Goal: Check status: Check status

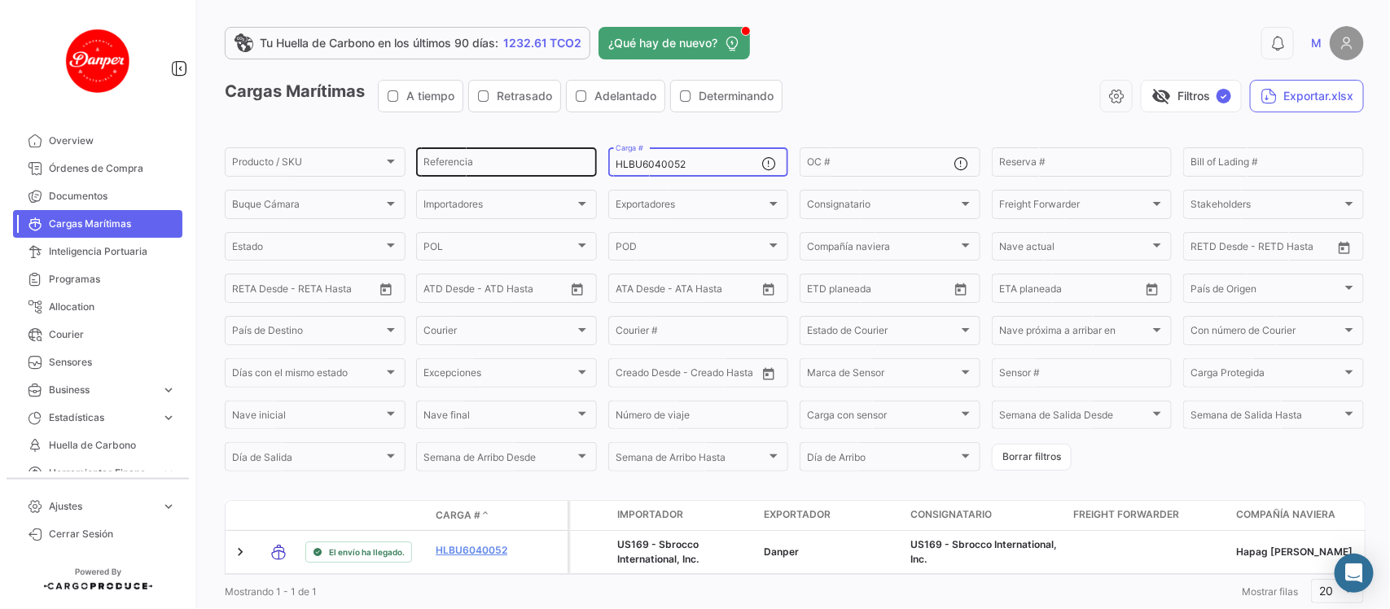
drag, startPoint x: 711, startPoint y: 168, endPoint x: 516, endPoint y: 147, distance: 196.5
click at [0, 0] on div "Producto / SKU Producto / SKU Referencia HLBU6040052 Carga # OC # Reserva # Bil…" at bounding box center [0, 0] width 0 height 0
paste input "9943479"
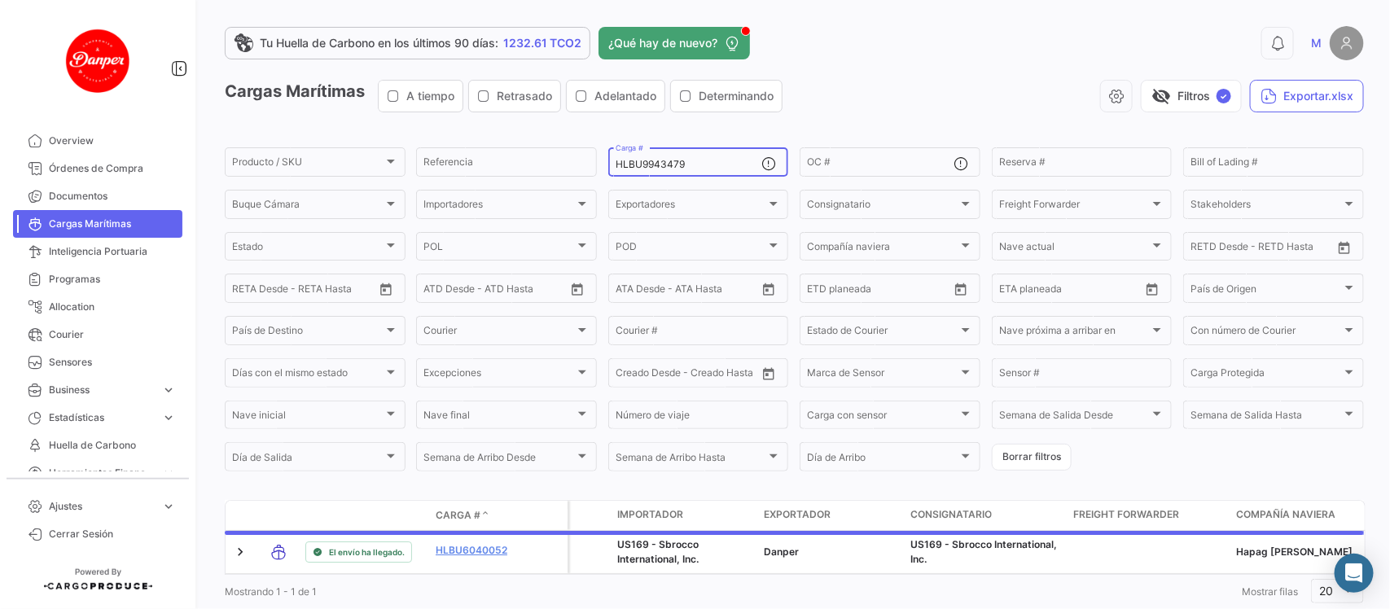
scroll to position [53, 0]
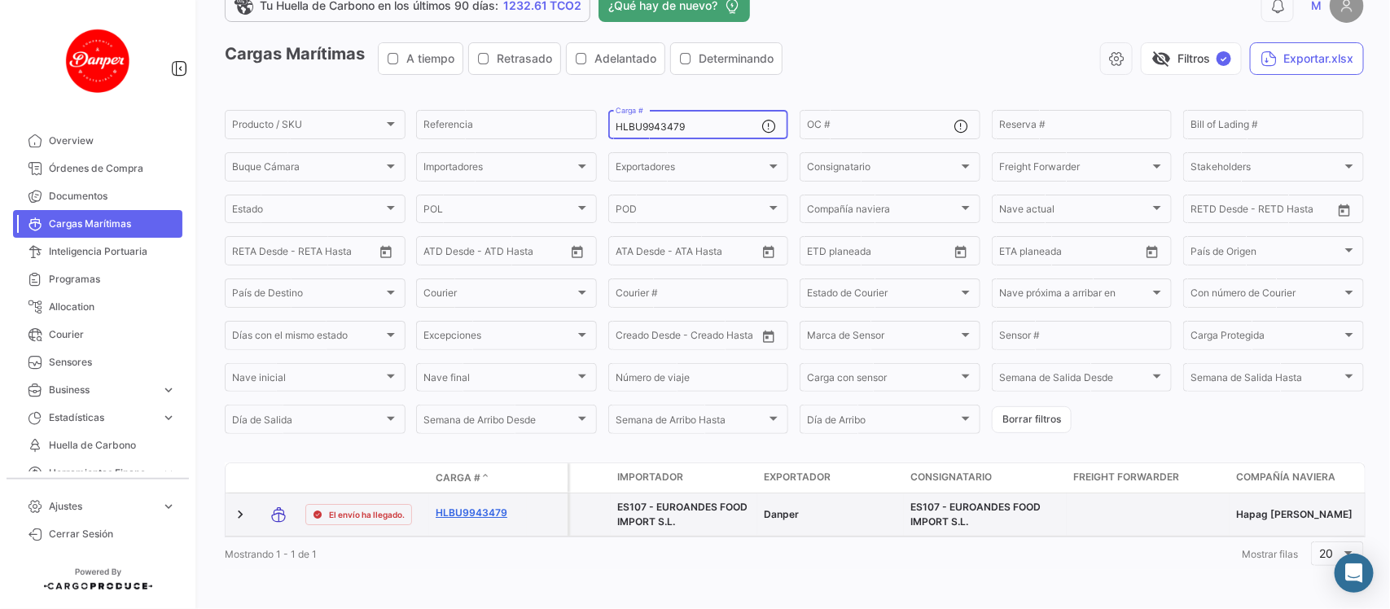
type input "HLBU9943479"
click at [494, 506] on link "HLBU9943479" at bounding box center [478, 513] width 85 height 15
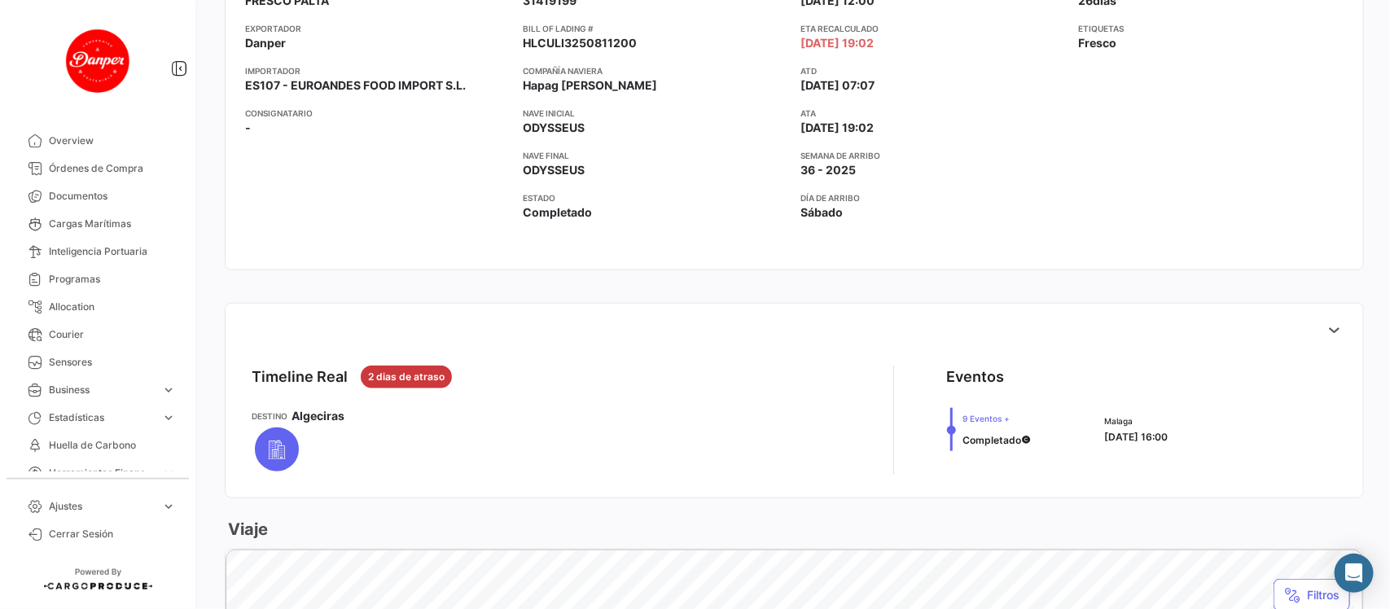
scroll to position [433, 0]
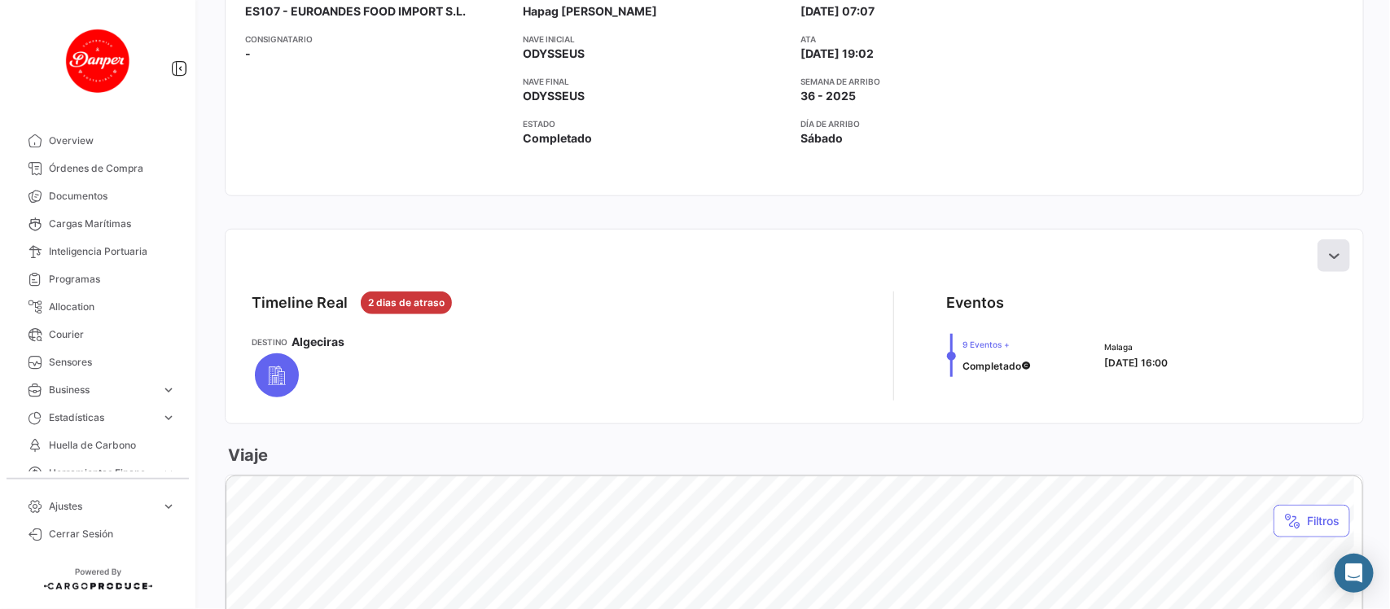
click at [1326, 253] on icon at bounding box center [1334, 256] width 16 height 16
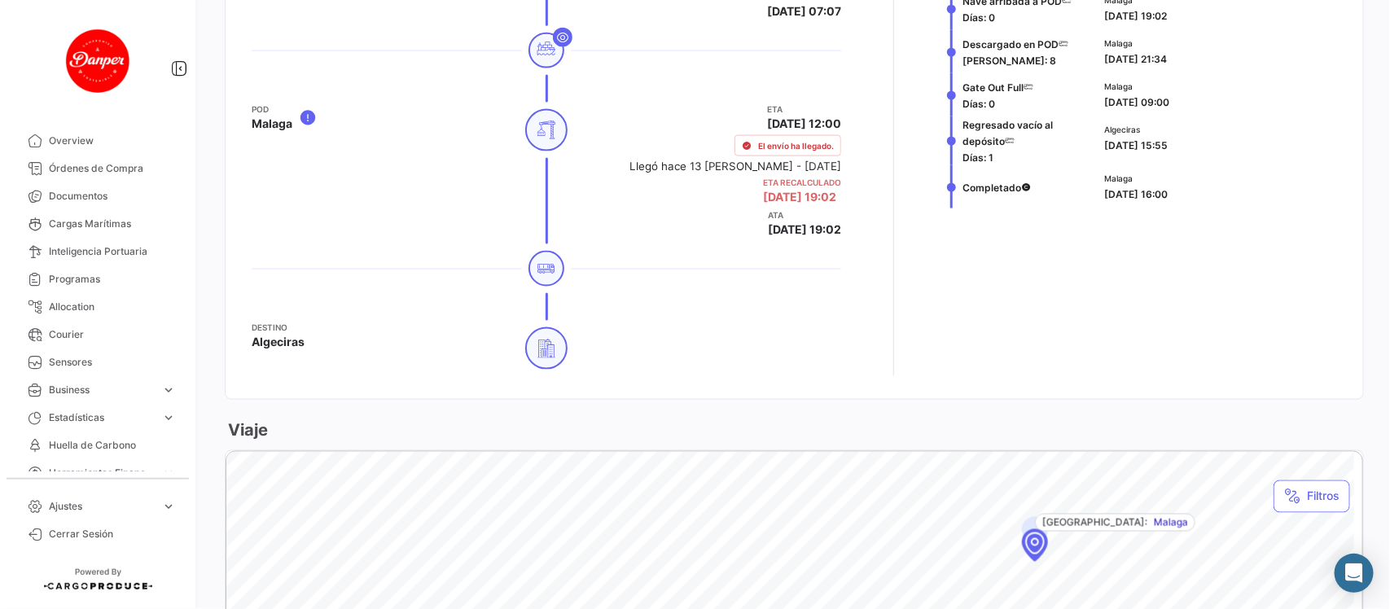
scroll to position [990, 0]
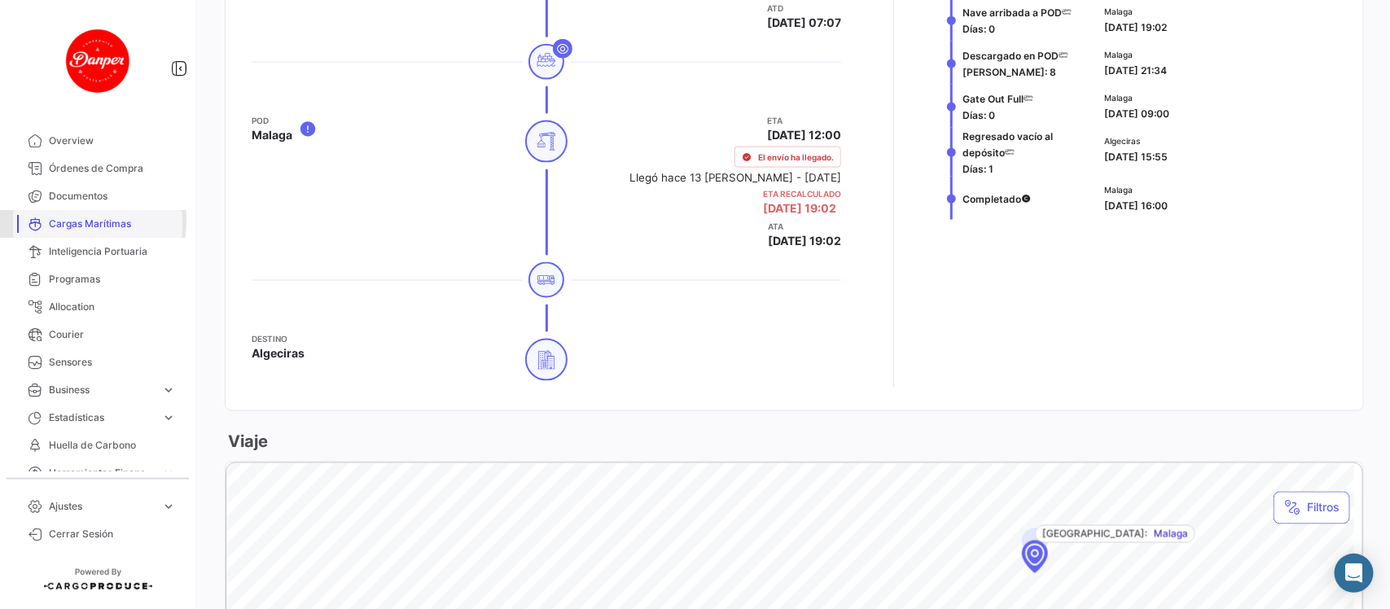
click at [53, 220] on span "Cargas Marítimas" at bounding box center [112, 224] width 127 height 15
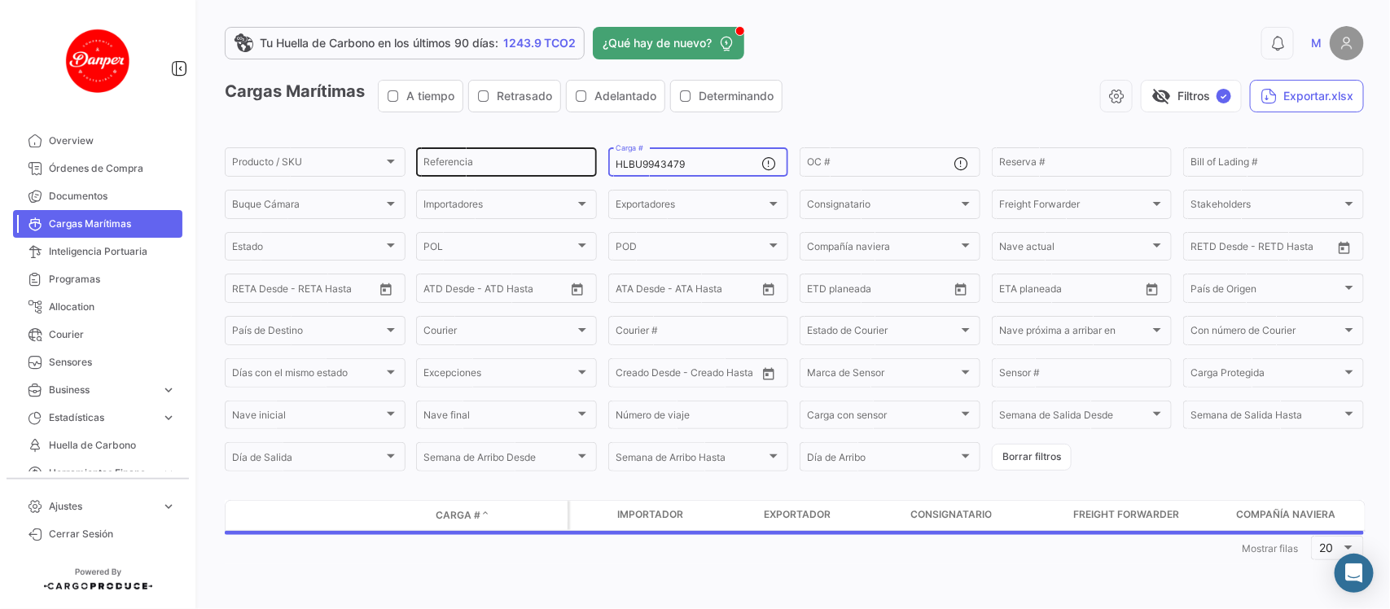
drag, startPoint x: 727, startPoint y: 168, endPoint x: 494, endPoint y: 168, distance: 232.1
click at [0, 0] on div "Producto / SKU Producto / SKU Referencia HLBU9943479 Carga # OC # Reserva # Bil…" at bounding box center [0, 0] width 0 height 0
paste input "533860"
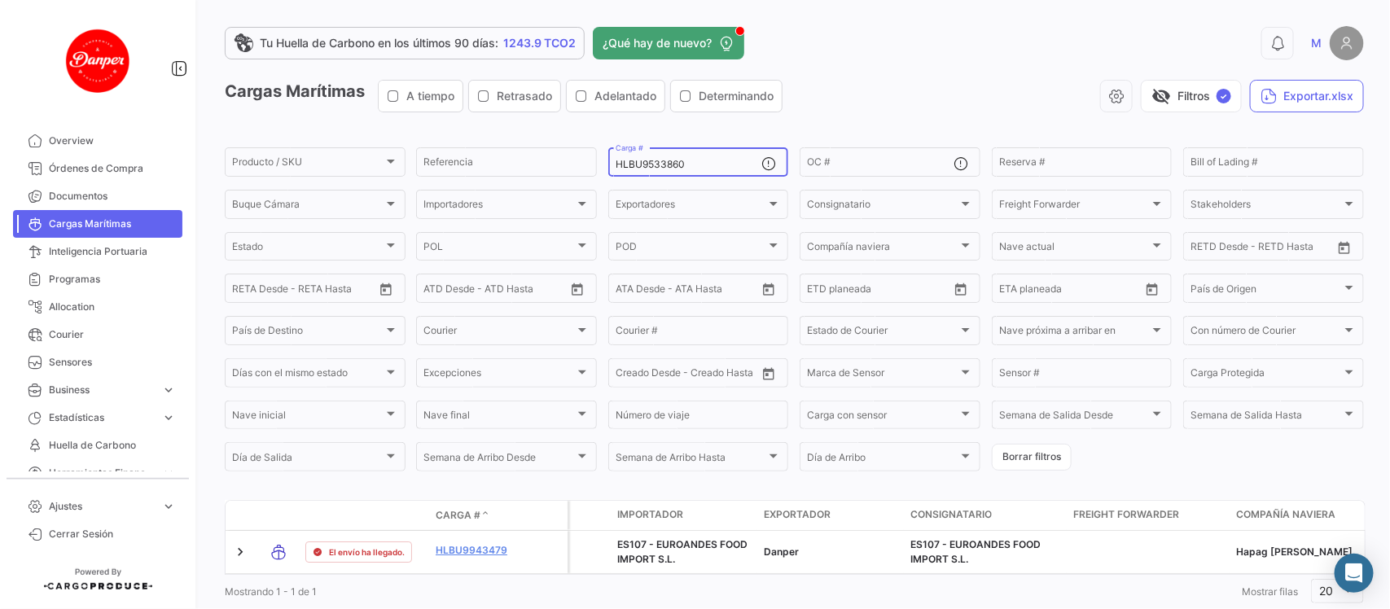
scroll to position [53, 0]
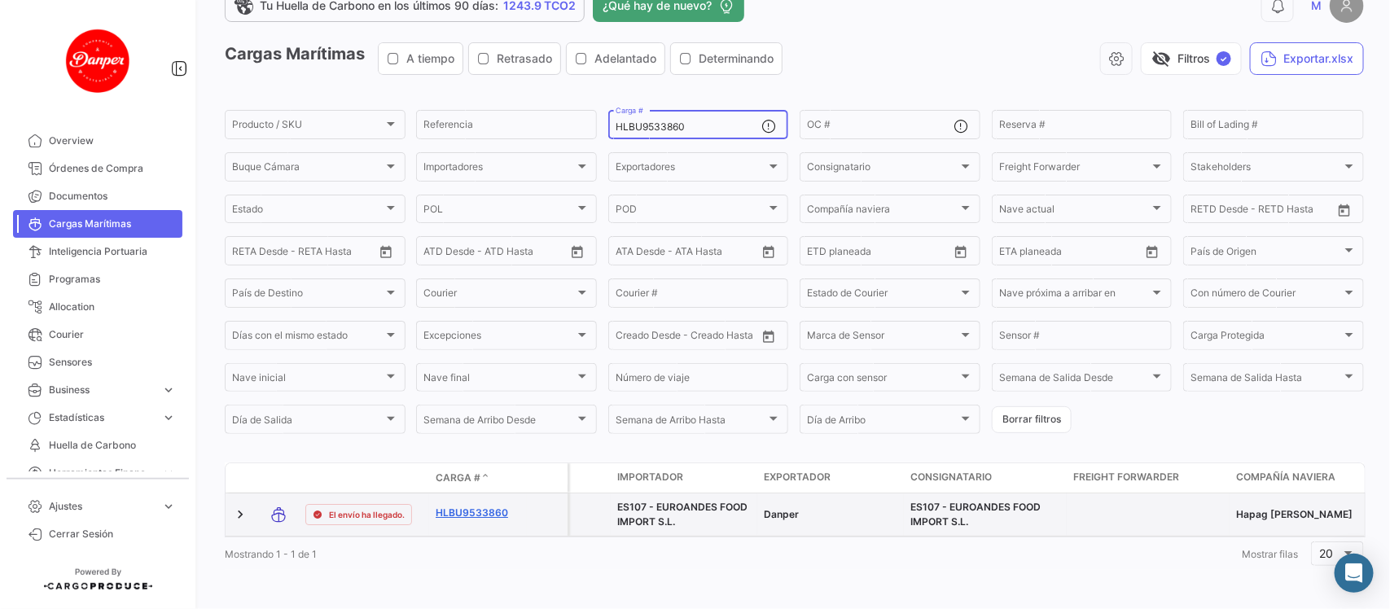
type input "HLBU9533860"
click at [456, 506] on link "HLBU9533860" at bounding box center [478, 513] width 85 height 15
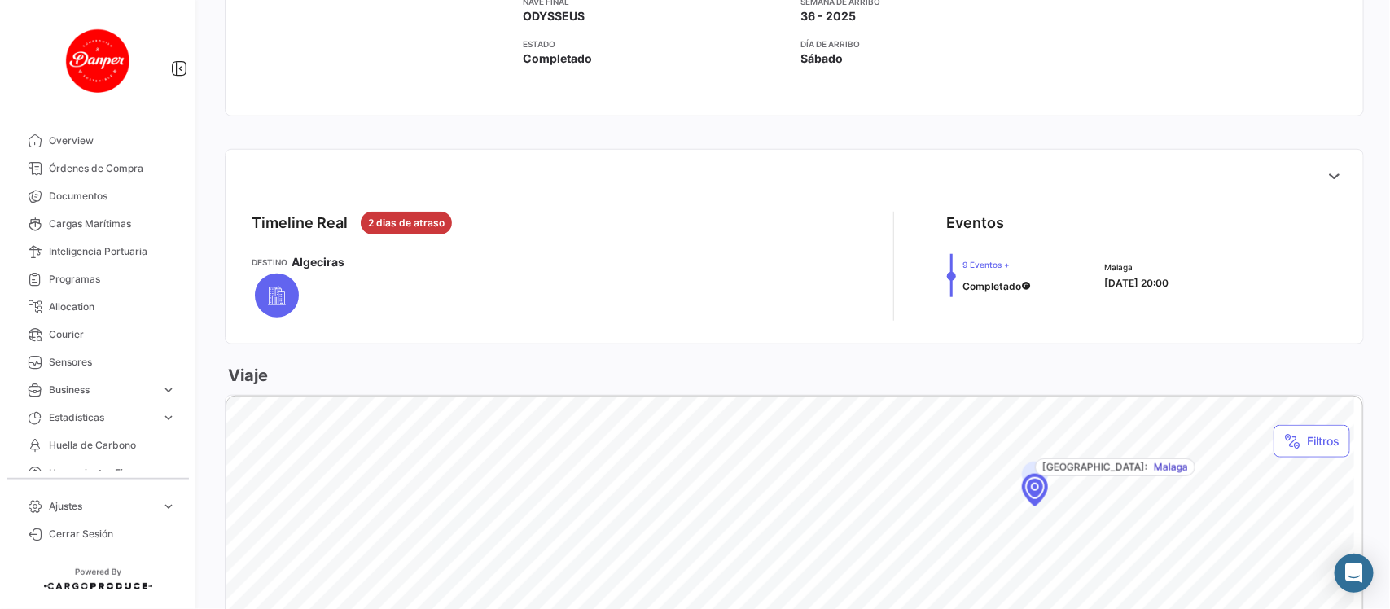
scroll to position [559, 0]
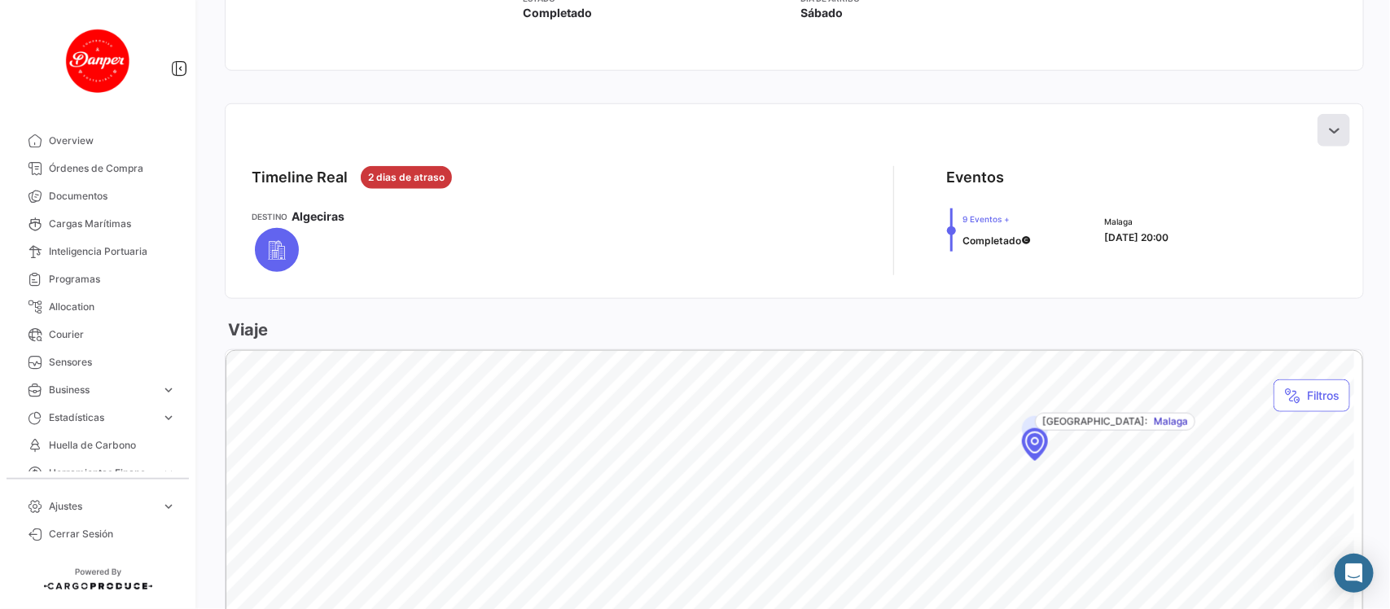
click at [1326, 129] on icon at bounding box center [1334, 130] width 16 height 16
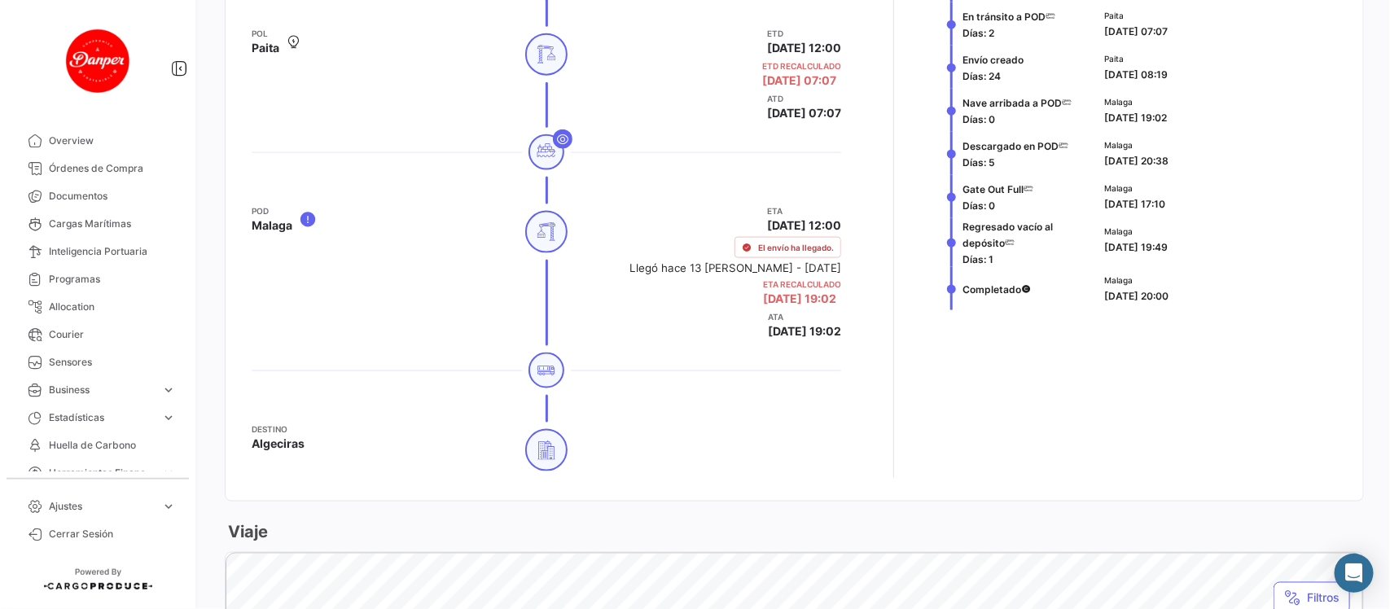
scroll to position [882, 0]
